Goal: Task Accomplishment & Management: Use online tool/utility

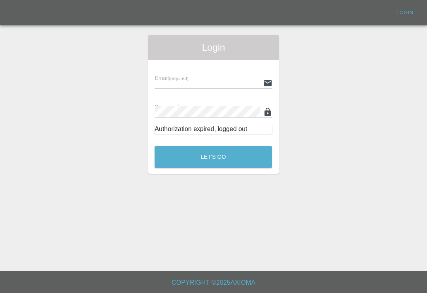
click at [228, 81] on input "text" at bounding box center [207, 82] width 105 height 11
type input "[EMAIL_ADDRESS][DOMAIN_NAME]"
click at [213, 157] on button "Let's Go" at bounding box center [213, 157] width 117 height 22
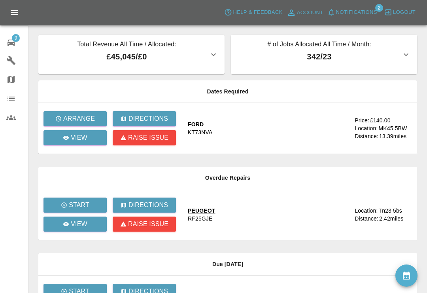
click at [339, 15] on span "Notifications" at bounding box center [356, 12] width 41 height 9
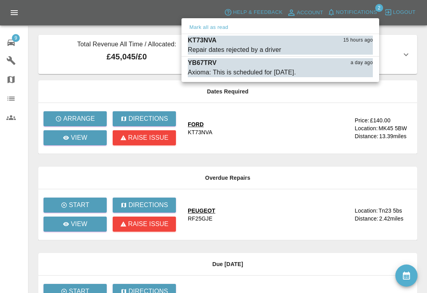
click at [88, 121] on div at bounding box center [213, 146] width 427 height 293
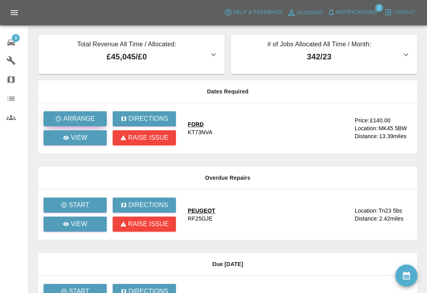
click at [91, 116] on p "Arrange" at bounding box center [79, 118] width 32 height 9
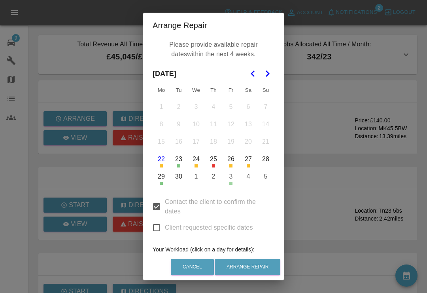
click at [318, 148] on div "Arrange Repair Please provide available repair dates within the next 4 weeks. […" at bounding box center [213, 146] width 427 height 293
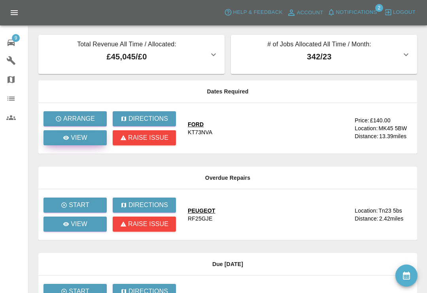
click at [90, 140] on link "View" at bounding box center [75, 137] width 63 height 15
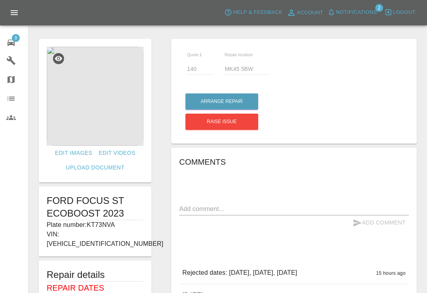
click at [15, 47] on icon at bounding box center [10, 42] width 9 height 9
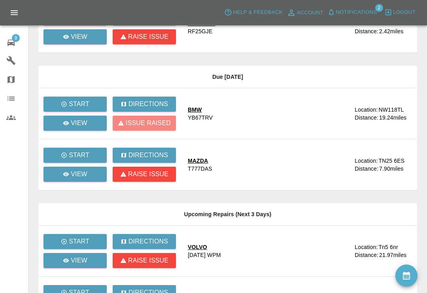
scroll to position [187, 0]
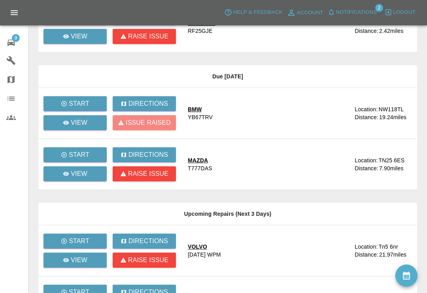
click at [232, 264] on td "VOLVO [DATE] WPM" at bounding box center [268, 250] width 173 height 51
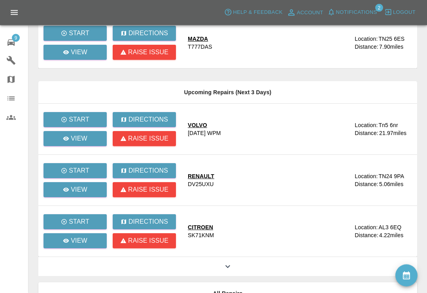
scroll to position [312, 0]
